Goal: Task Accomplishment & Management: Manage account settings

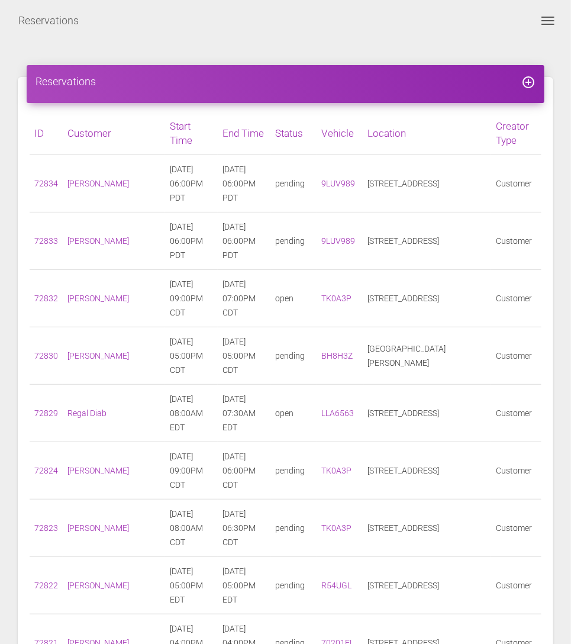
click at [543, 17] on span "Toggle navigation" at bounding box center [548, 17] width 13 height 1
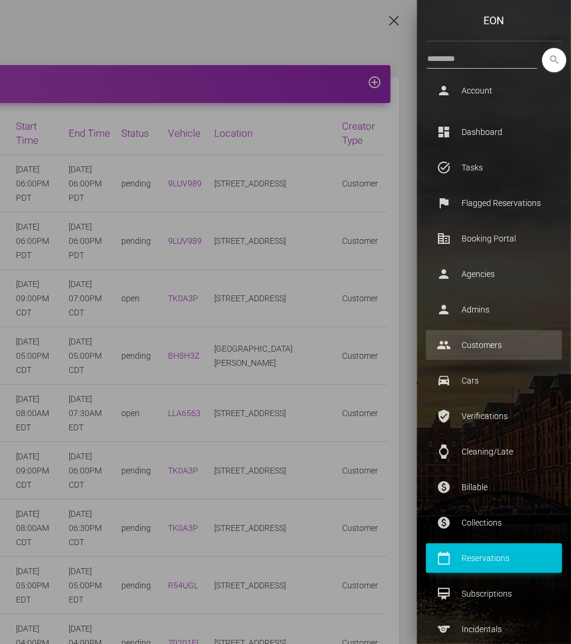
scroll to position [287, 0]
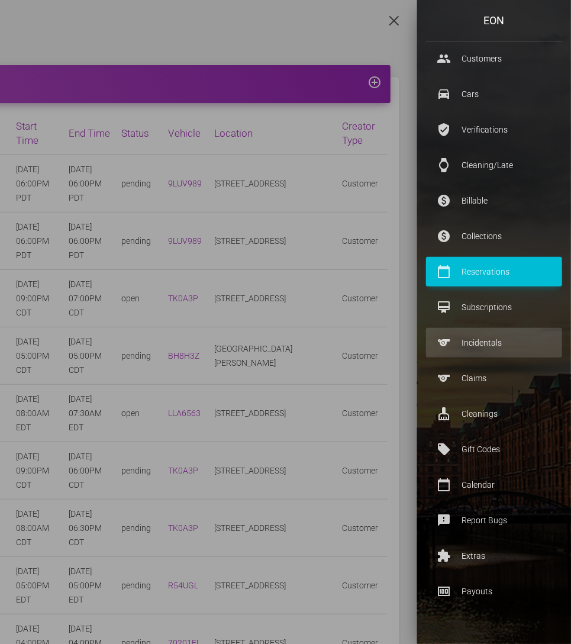
click at [462, 346] on p "Incidentals" at bounding box center [494, 343] width 118 height 18
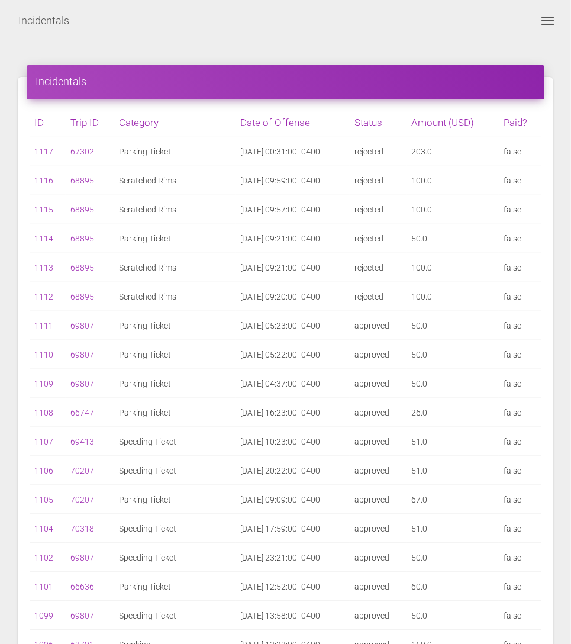
click at [552, 24] on span "Toggle navigation" at bounding box center [548, 24] width 13 height 1
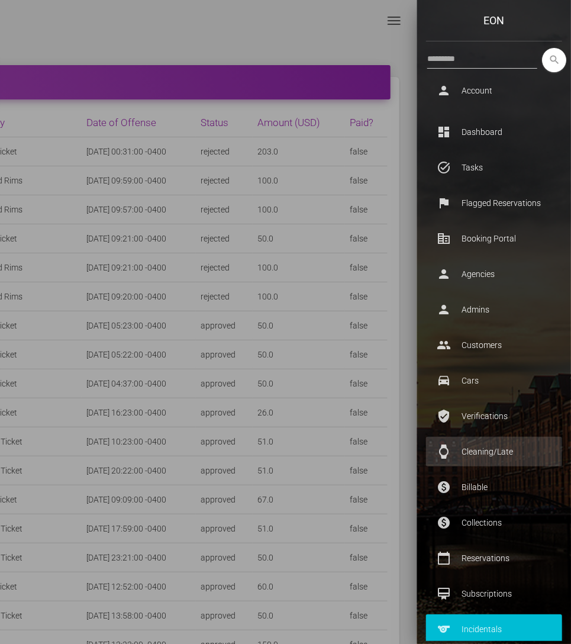
scroll to position [157, 0]
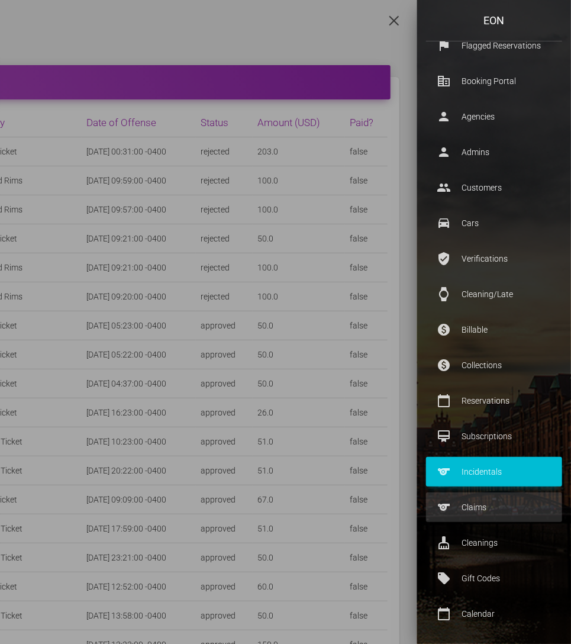
click at [455, 506] on p "Claims" at bounding box center [494, 507] width 118 height 18
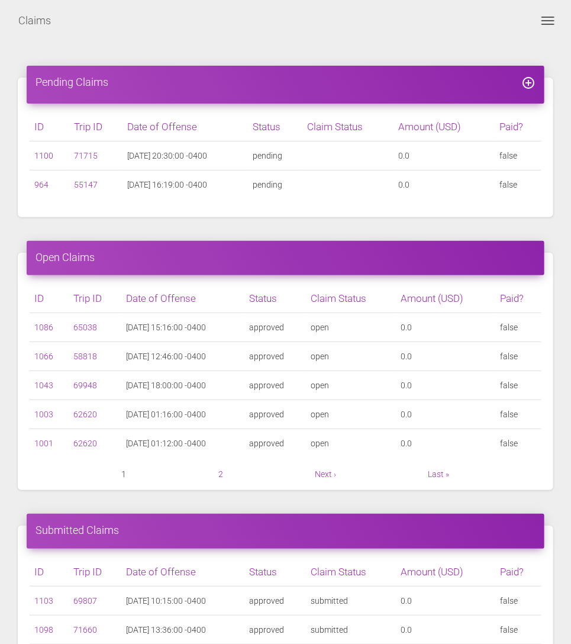
click at [46, 151] on link "1100" at bounding box center [43, 155] width 19 height 9
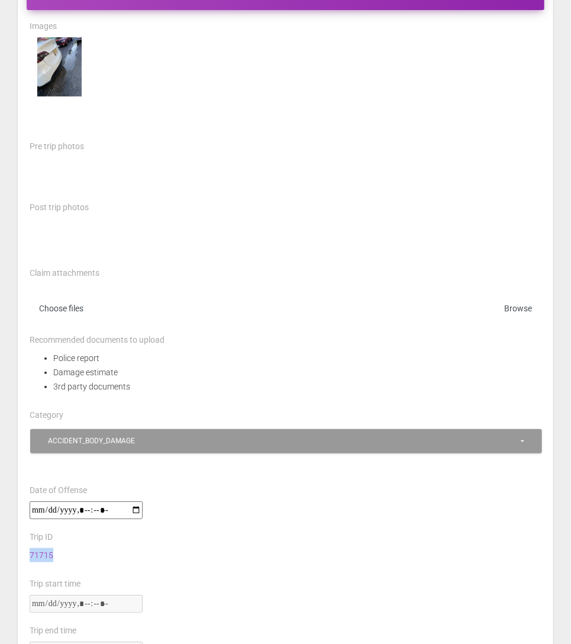
scroll to position [240, 0]
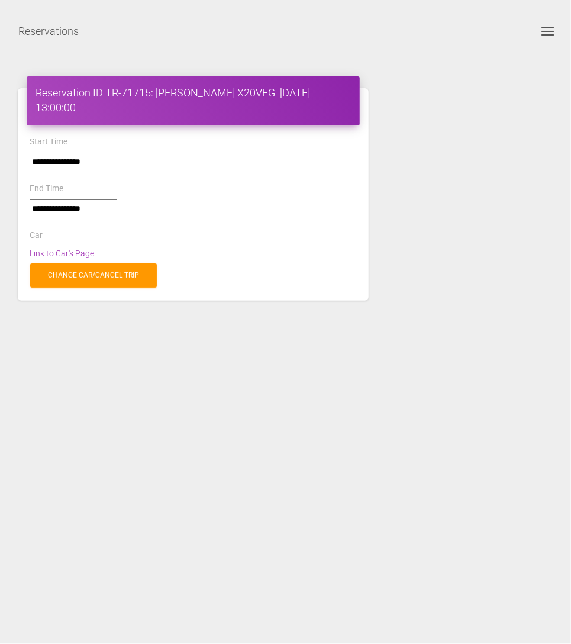
select select "*****"
select select
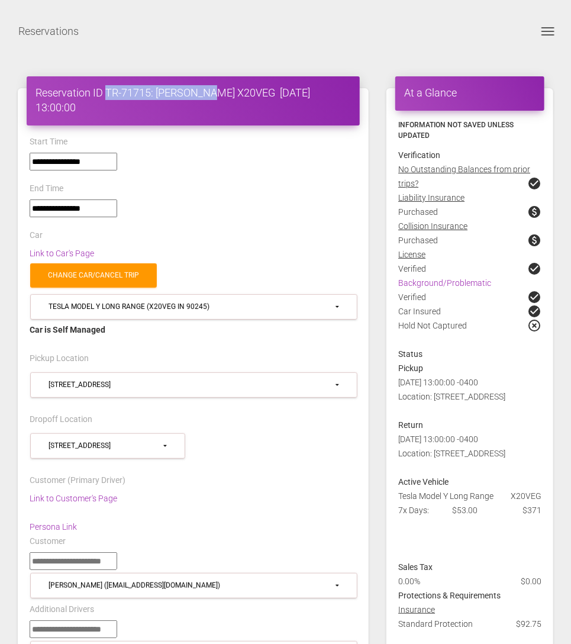
drag, startPoint x: 107, startPoint y: 91, endPoint x: 202, endPoint y: 94, distance: 95.4
click at [203, 94] on h4 "Reservation ID TR-71715: shyi oneal X20VEG 2025-08-31 13:00:00" at bounding box center [194, 100] width 316 height 30
copy h4 "TR-71715: shyi oneal"
click at [236, 91] on h4 "Reservation ID TR-71715: shyi oneal X20VEG 2025-08-31 13:00:00" at bounding box center [194, 100] width 316 height 30
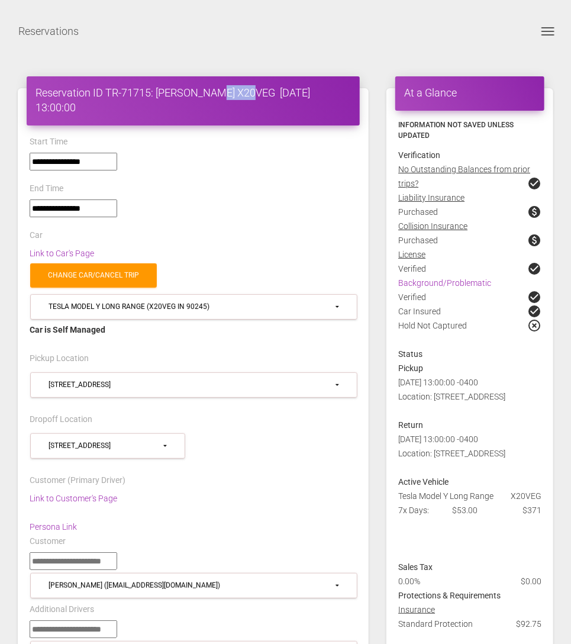
copy h4 "X20VEG"
